Goal: Complete application form

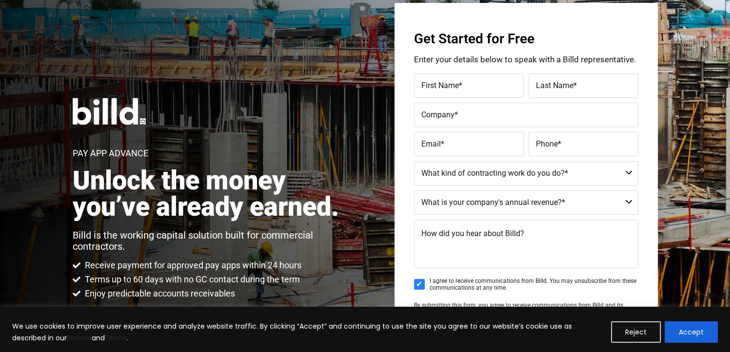
scroll to position [49, 0]
click at [627, 173] on select "Commercial Commercial and Residential Residential Not a Contractor" at bounding box center [526, 173] width 224 height 24
select select "Commercial"
click at [414, 161] on select "Commercial Commercial and Residential Residential Not a Contractor" at bounding box center [526, 173] width 224 height 24
